Goal: Information Seeking & Learning: Learn about a topic

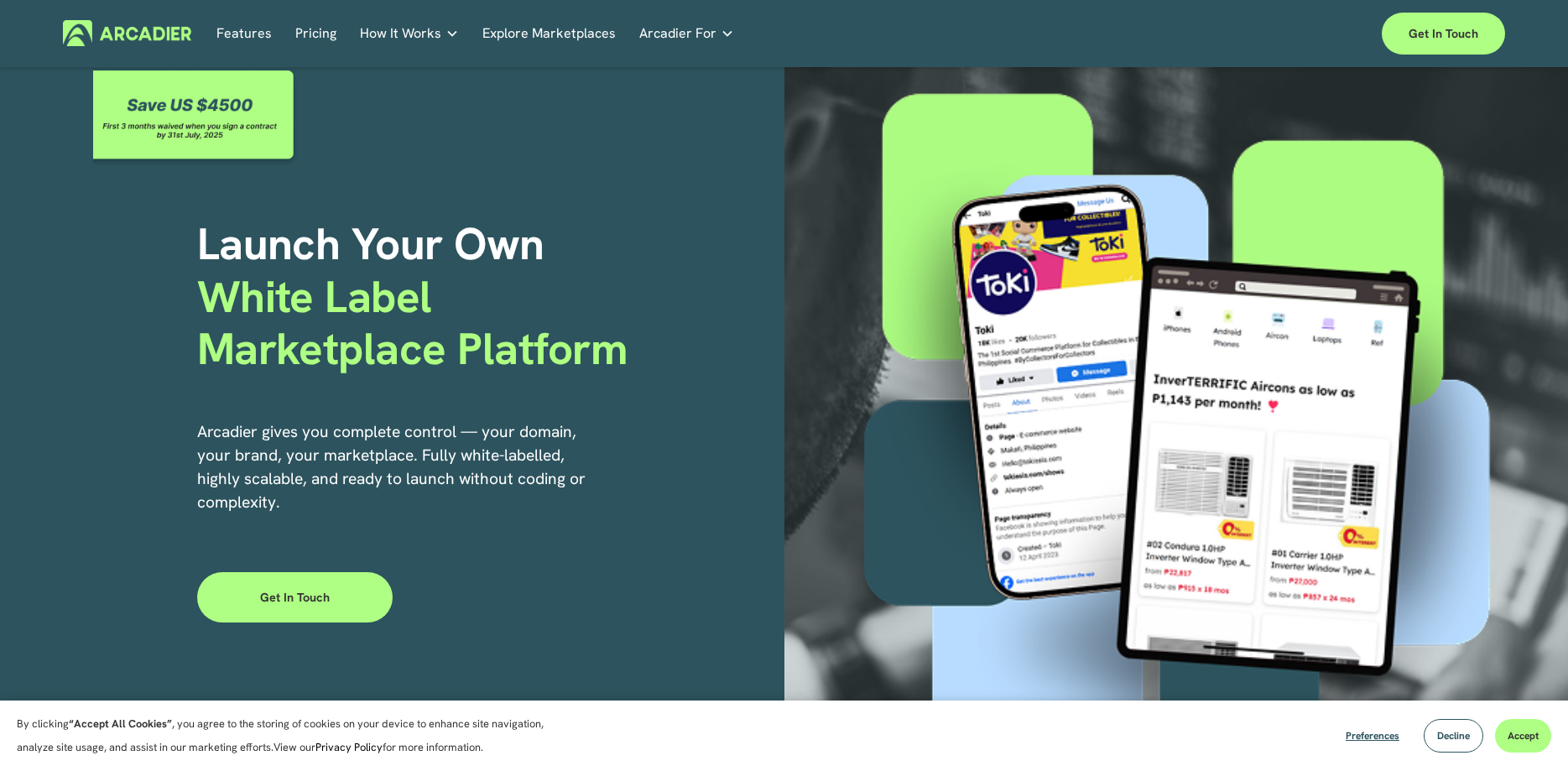
click at [579, 333] on span "White Label Marketplace Platform" at bounding box center [412, 322] width 430 height 110
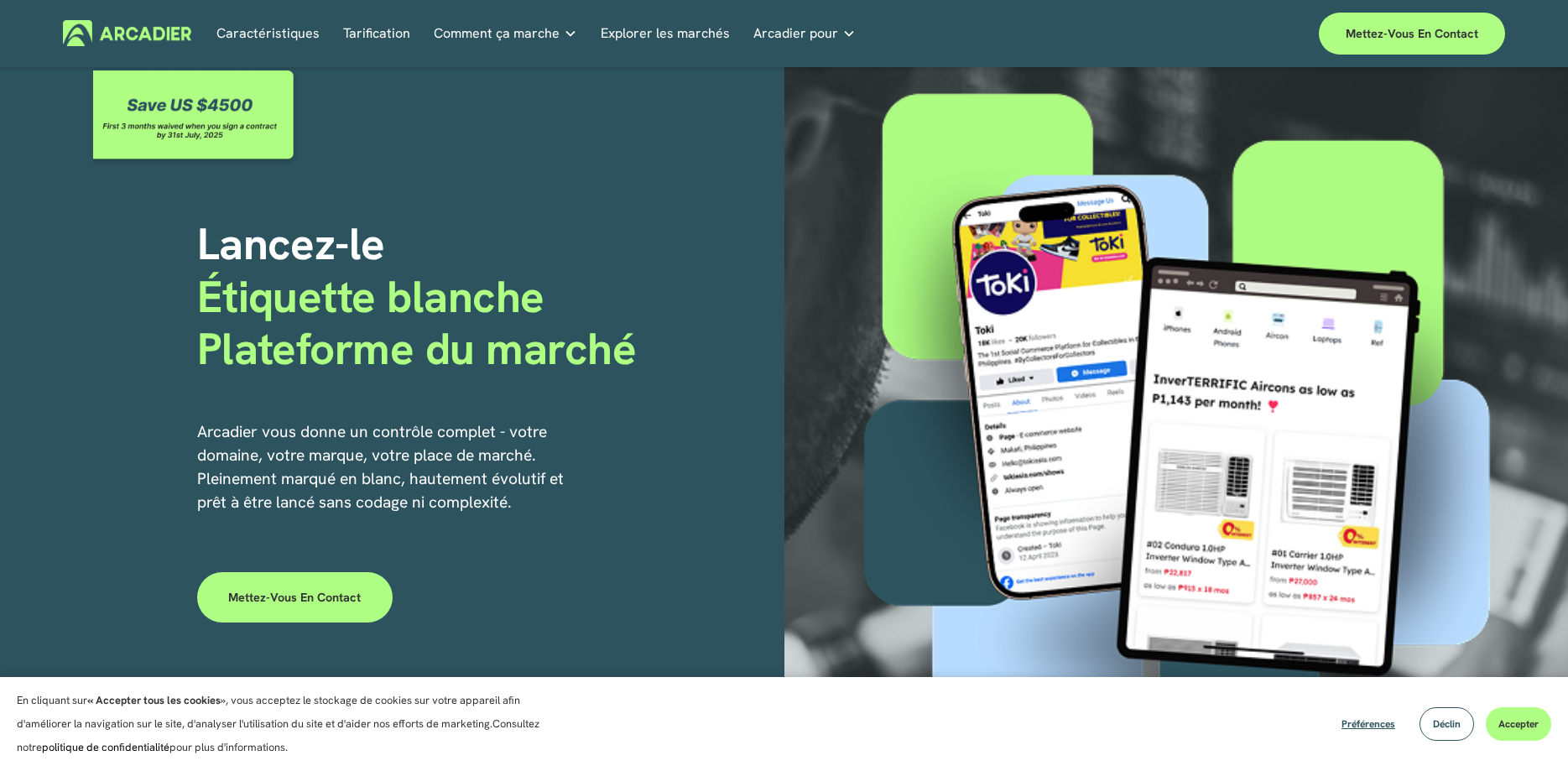
click at [289, 39] on link "Caractéristiques" at bounding box center [267, 33] width 103 height 26
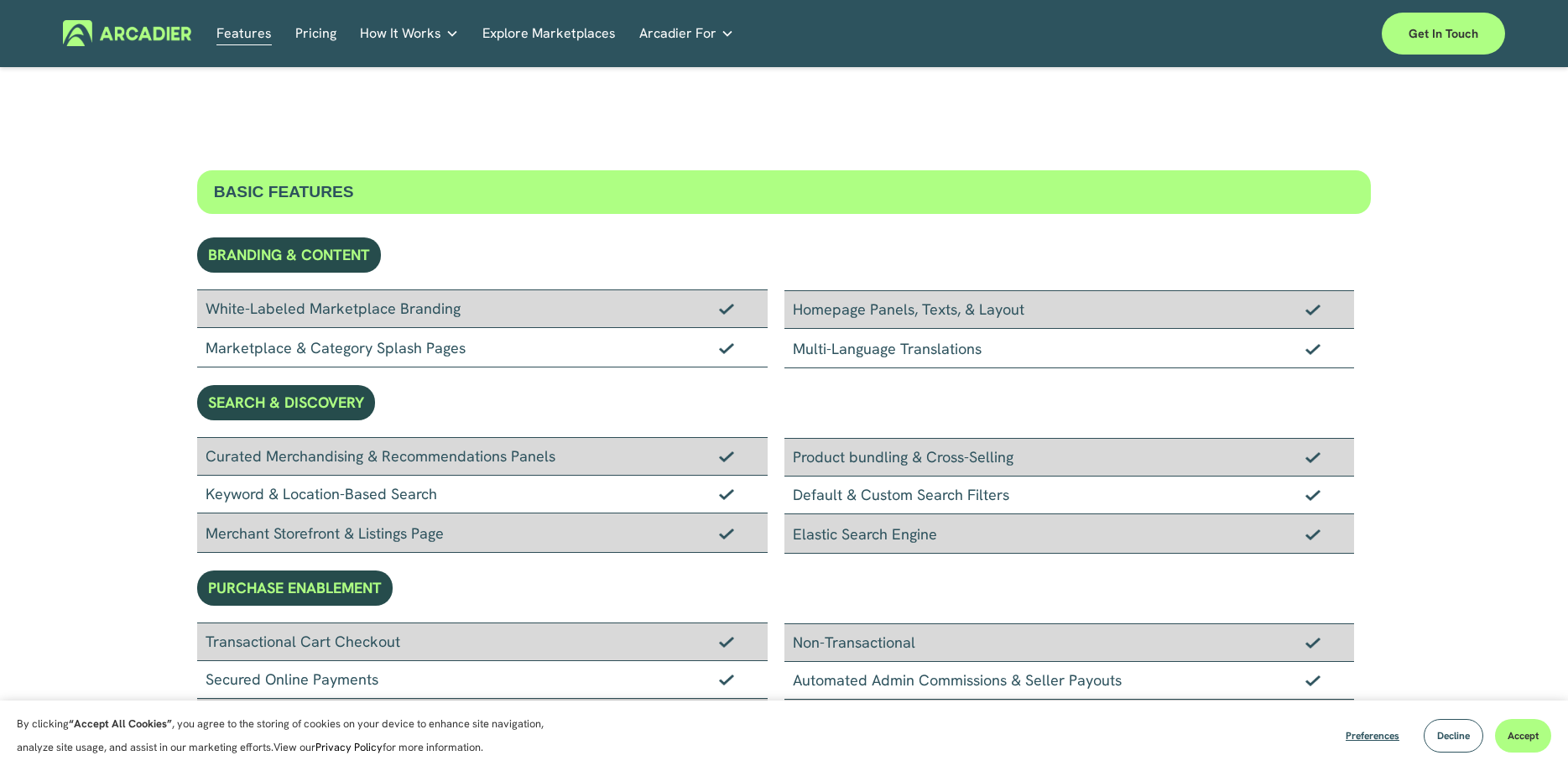
click at [390, 313] on div "White-Labeled Marketplace Branding" at bounding box center [482, 309] width 570 height 39
drag, startPoint x: 314, startPoint y: 315, endPoint x: 390, endPoint y: 315, distance: 76.0
click at [390, 315] on div "White-Labeled Marketplace Branding" at bounding box center [482, 309] width 570 height 39
click at [396, 315] on div "White-Labeled Marketplace Branding" at bounding box center [482, 309] width 570 height 39
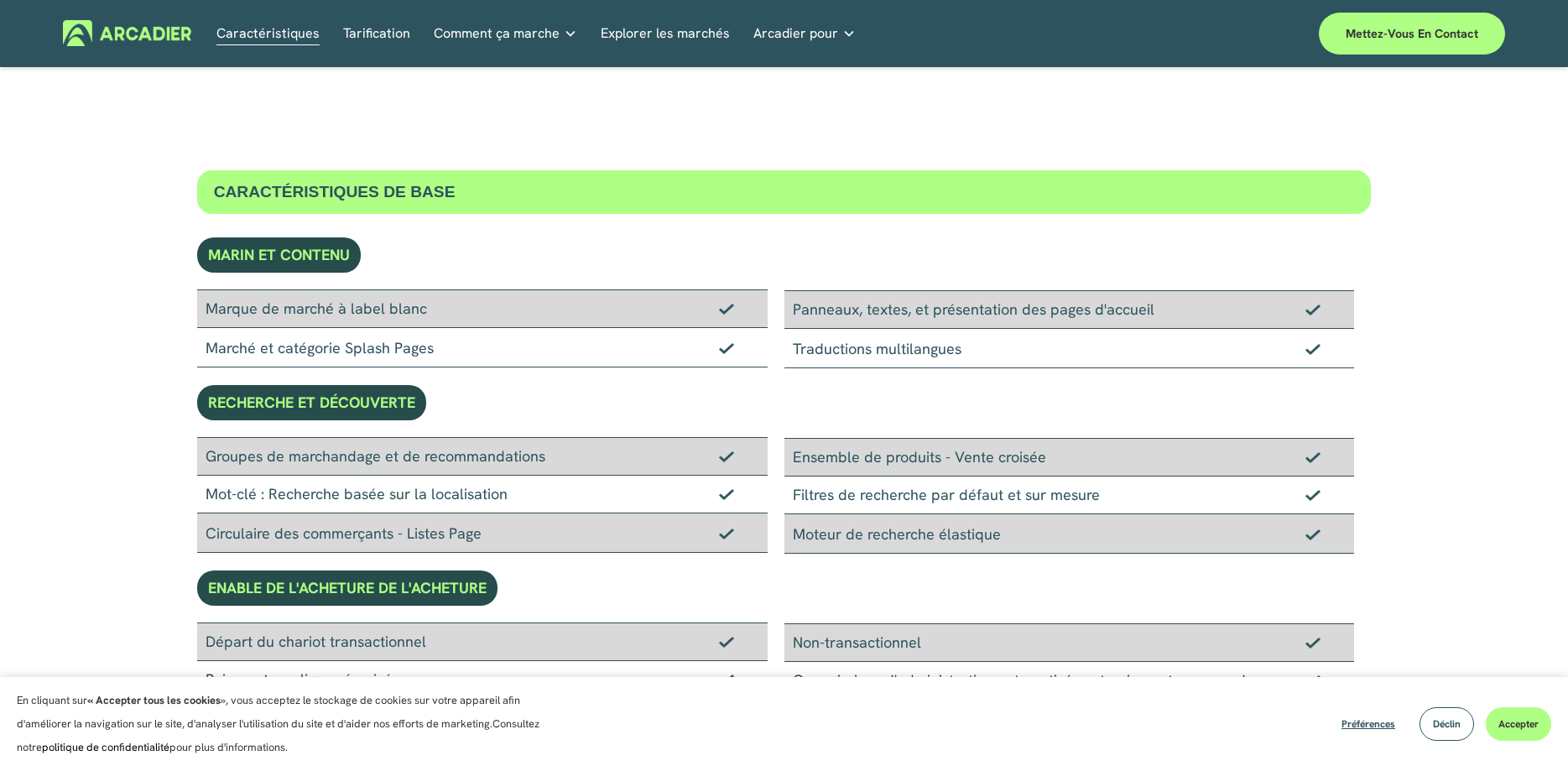
click at [364, 28] on link "Tarification" at bounding box center [377, 33] width 67 height 26
